Goal: Information Seeking & Learning: Learn about a topic

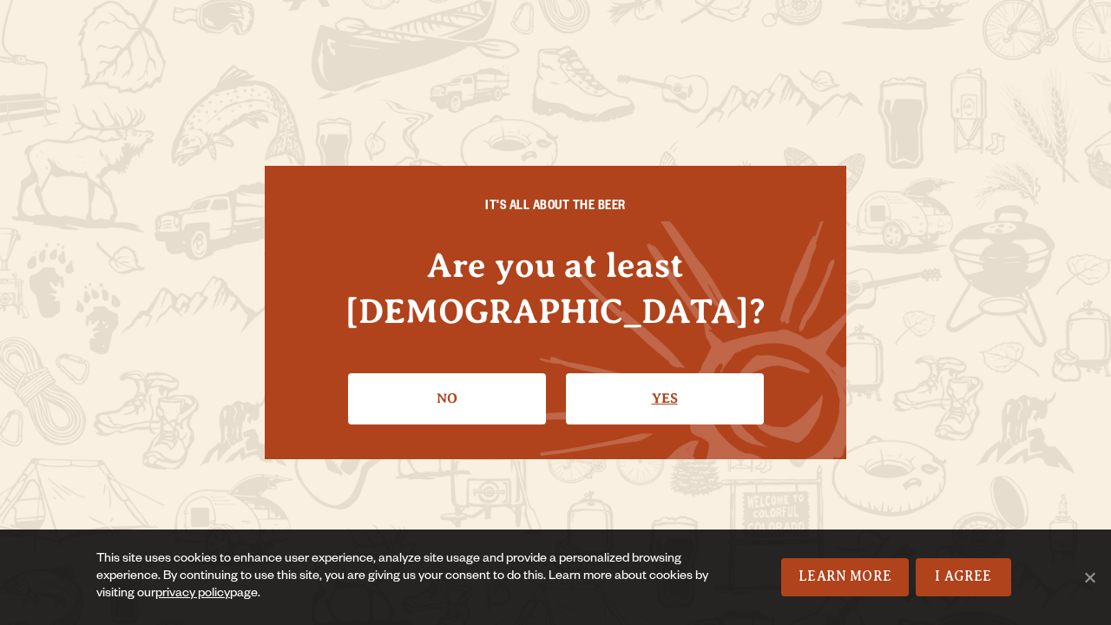
click at [635, 373] on link "Yes" at bounding box center [665, 398] width 198 height 50
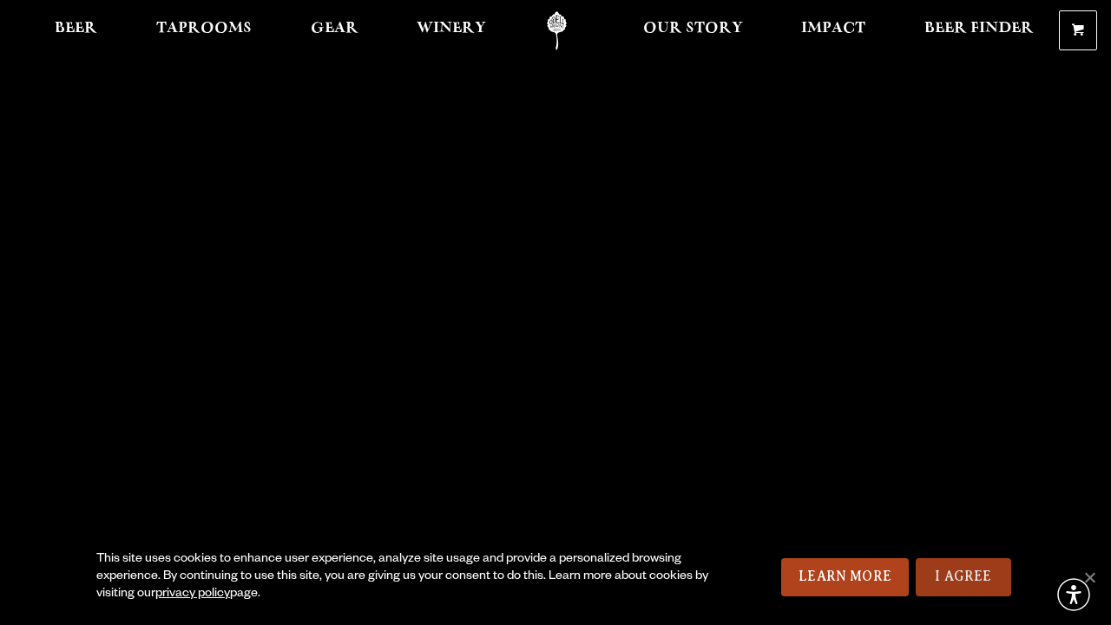
click at [968, 577] on link "I Agree" at bounding box center [963, 577] width 95 height 38
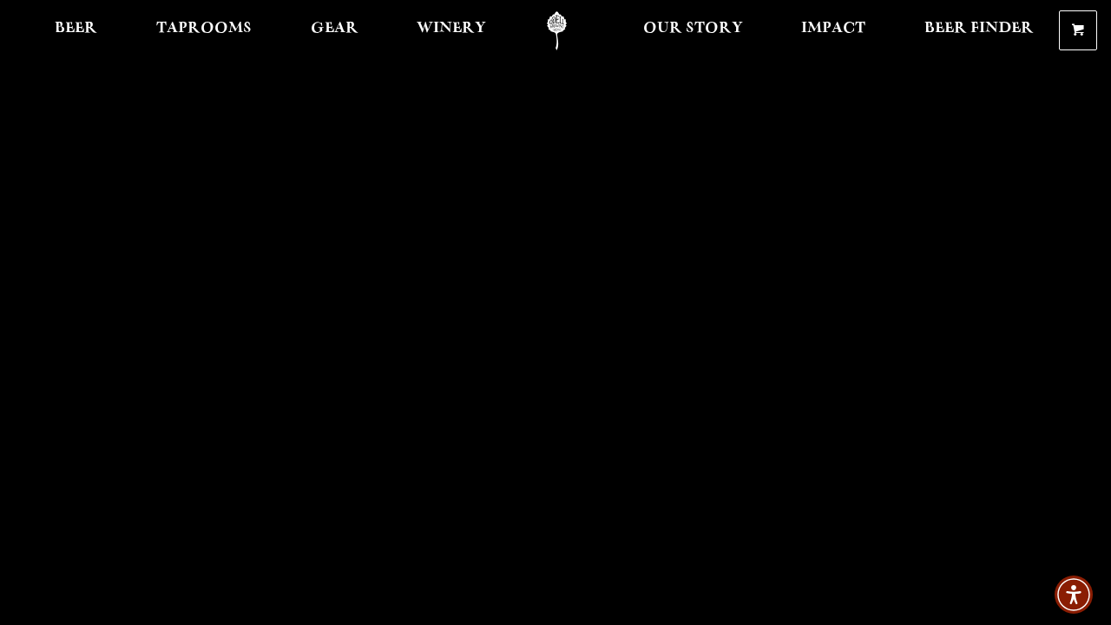
click at [565, 29] on link "Odell Home" at bounding box center [556, 30] width 65 height 39
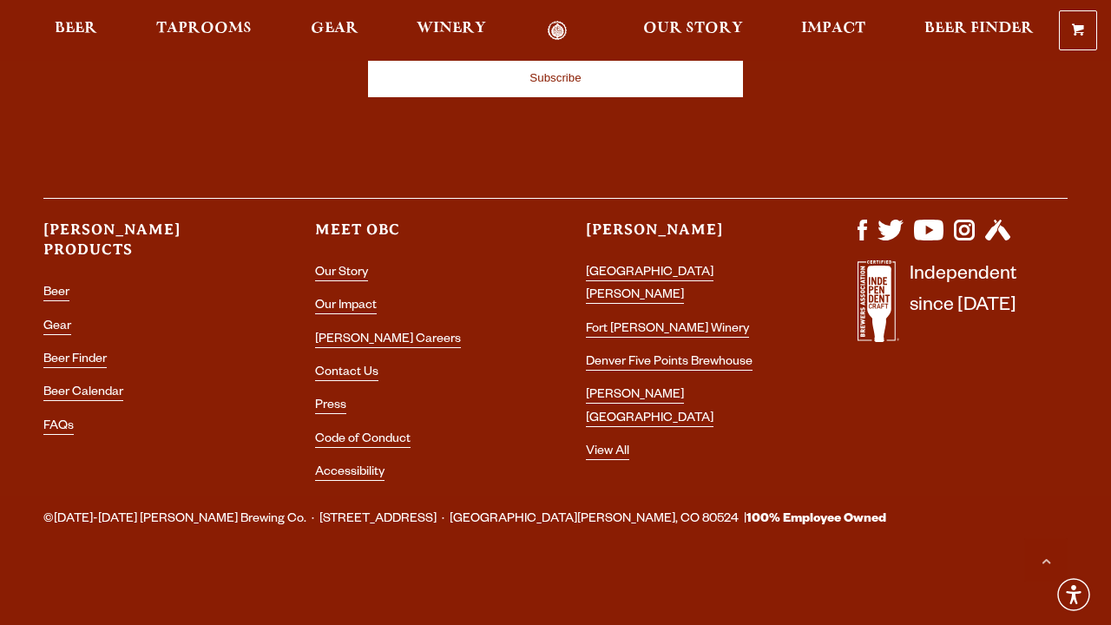
scroll to position [5021, 0]
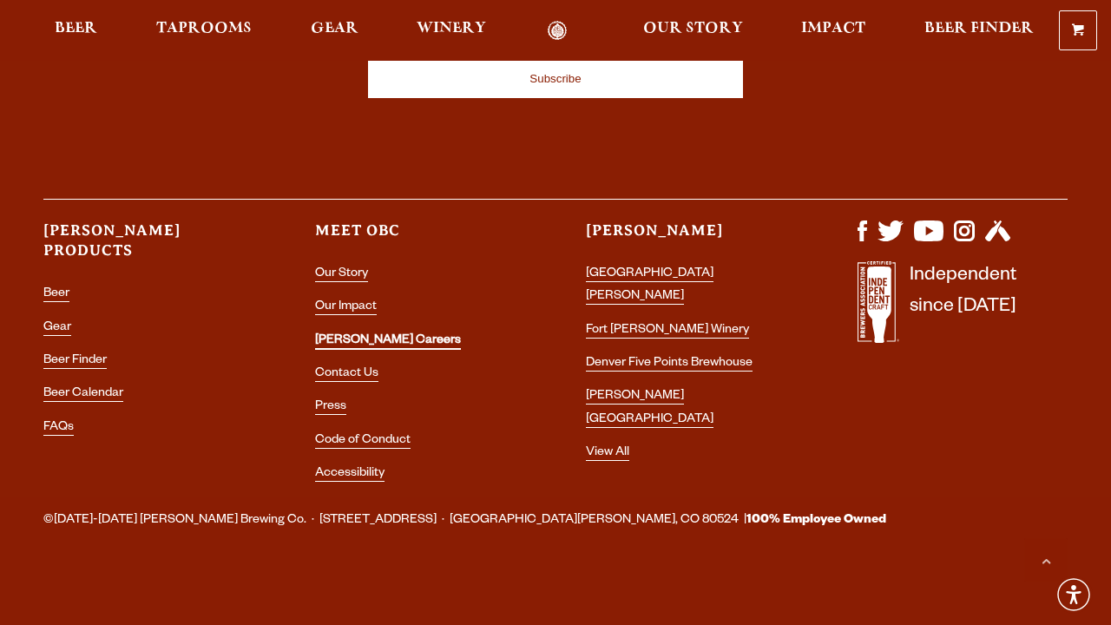
click at [351, 344] on link "[PERSON_NAME] Careers" at bounding box center [388, 342] width 146 height 16
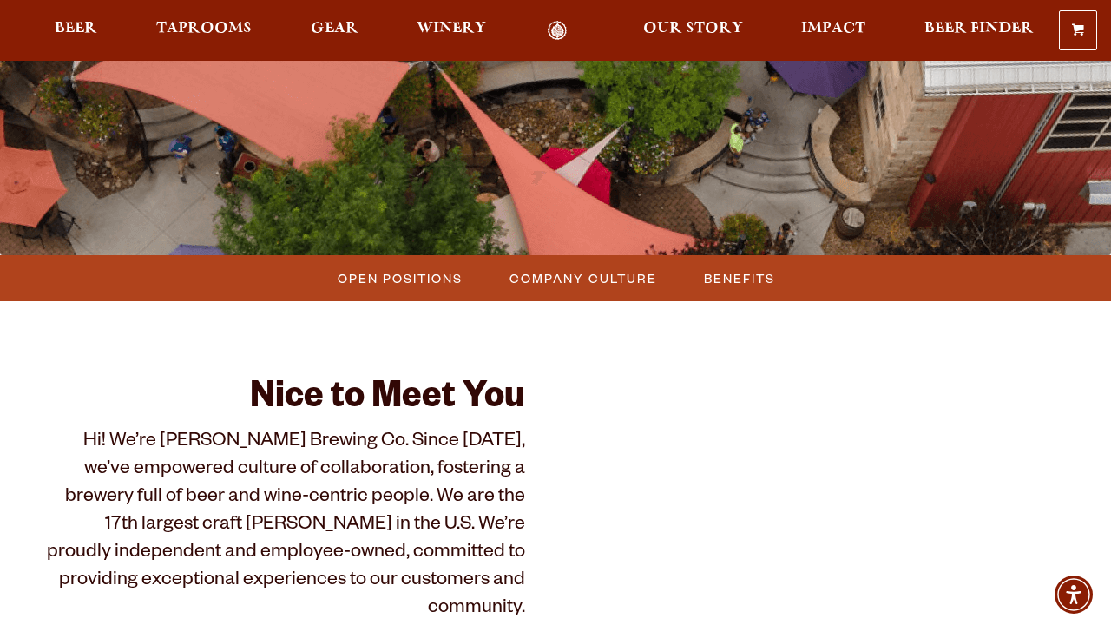
scroll to position [312, 0]
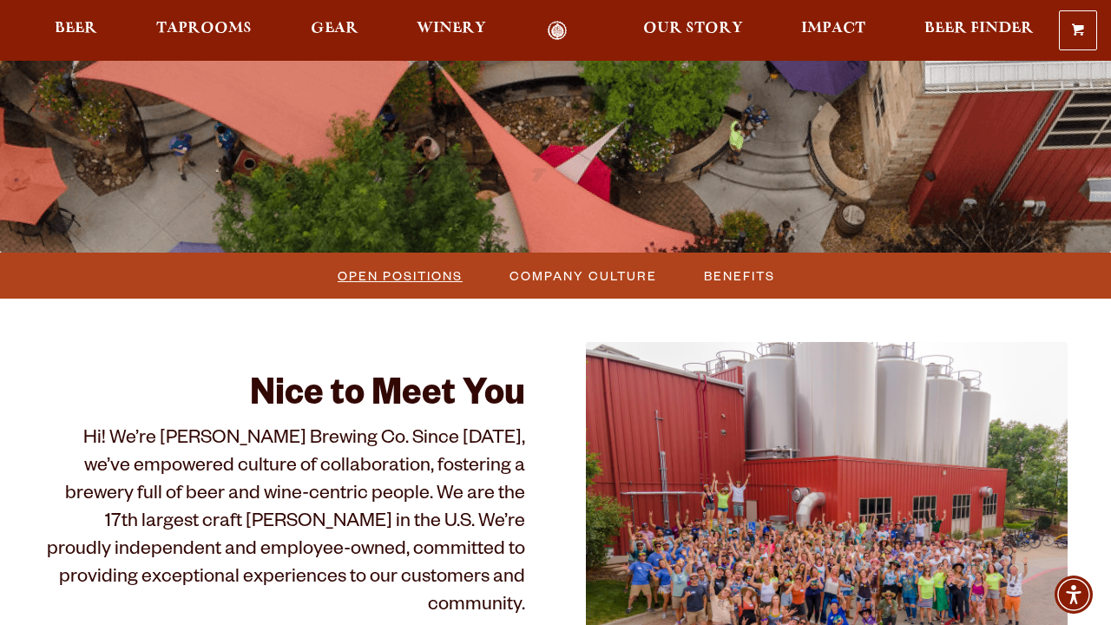
click at [392, 271] on span "Open Positions" at bounding box center [400, 275] width 125 height 25
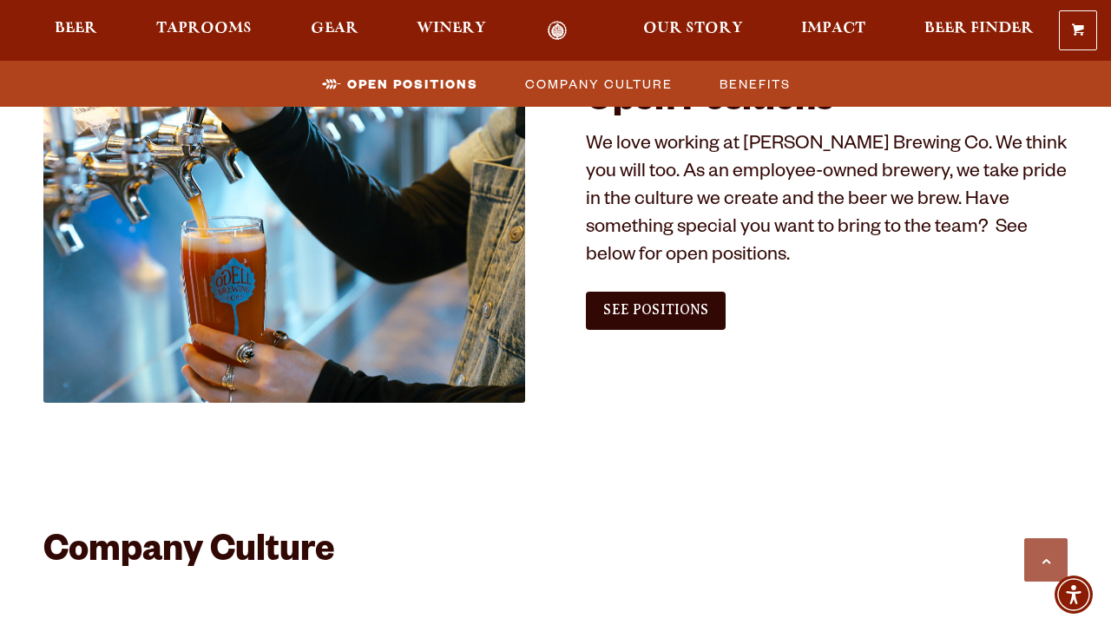
scroll to position [1007, 0]
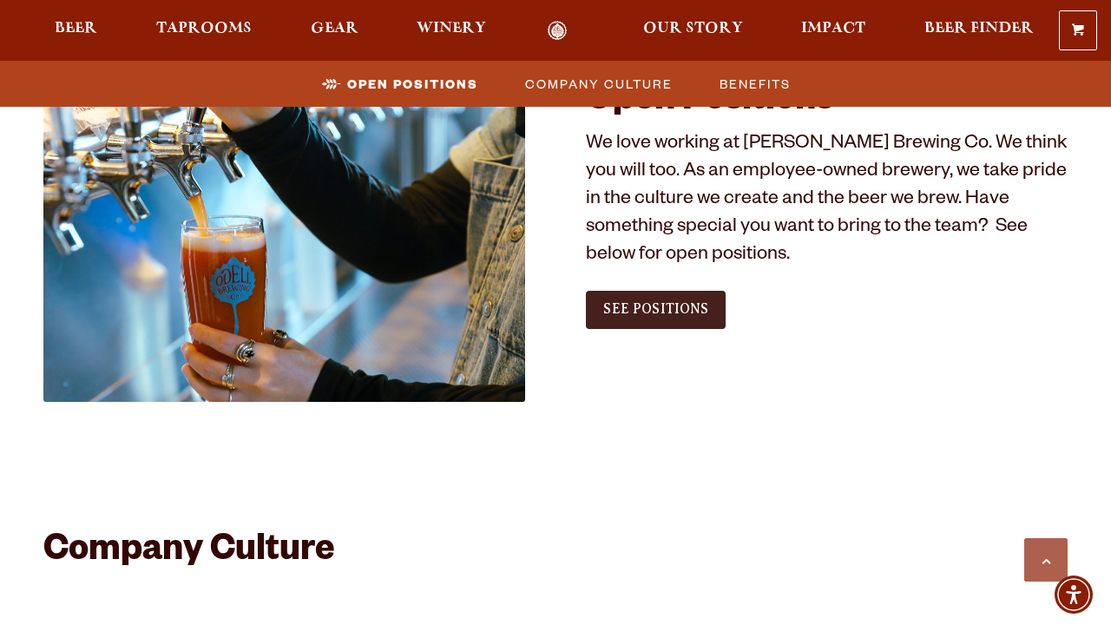
click at [610, 314] on link "See Positions" at bounding box center [656, 310] width 140 height 38
